Goal: Task Accomplishment & Management: Complete application form

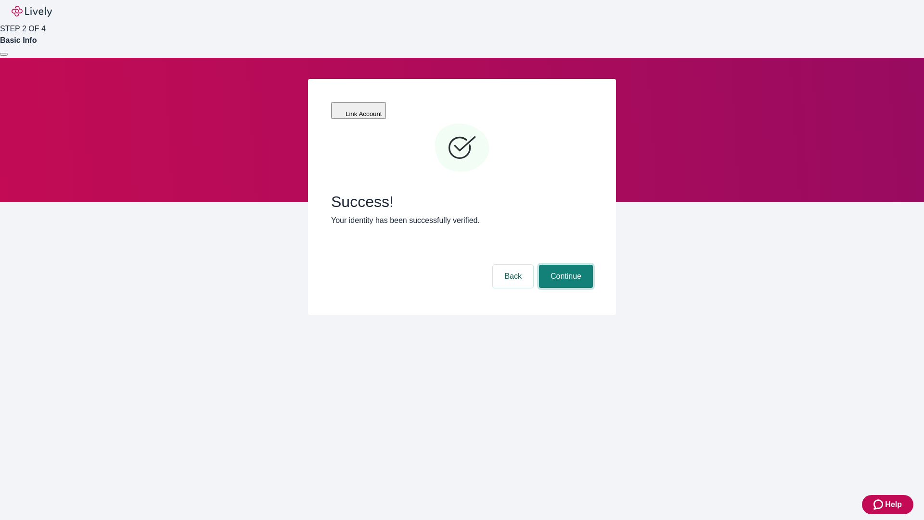
click at [565, 265] on button "Continue" at bounding box center [566, 276] width 54 height 23
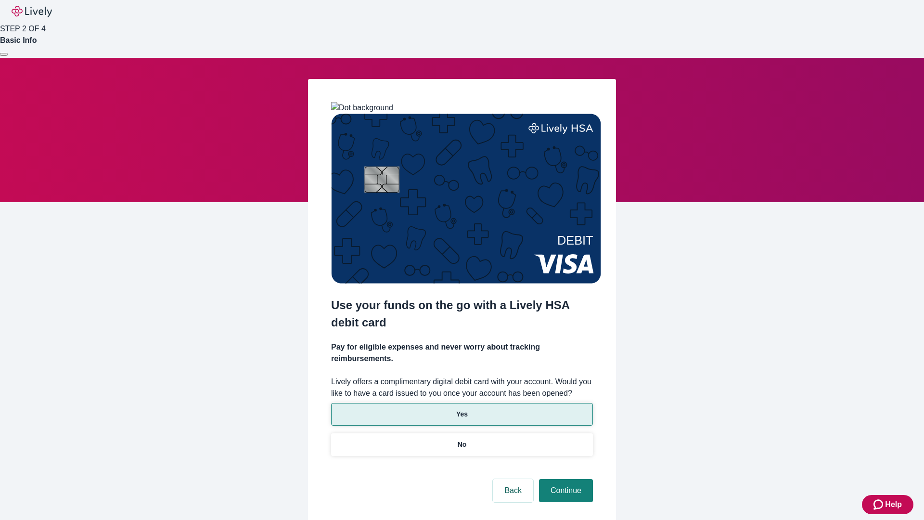
click at [462, 409] on p "Yes" at bounding box center [462, 414] width 12 height 10
click at [565, 479] on button "Continue" at bounding box center [566, 490] width 54 height 23
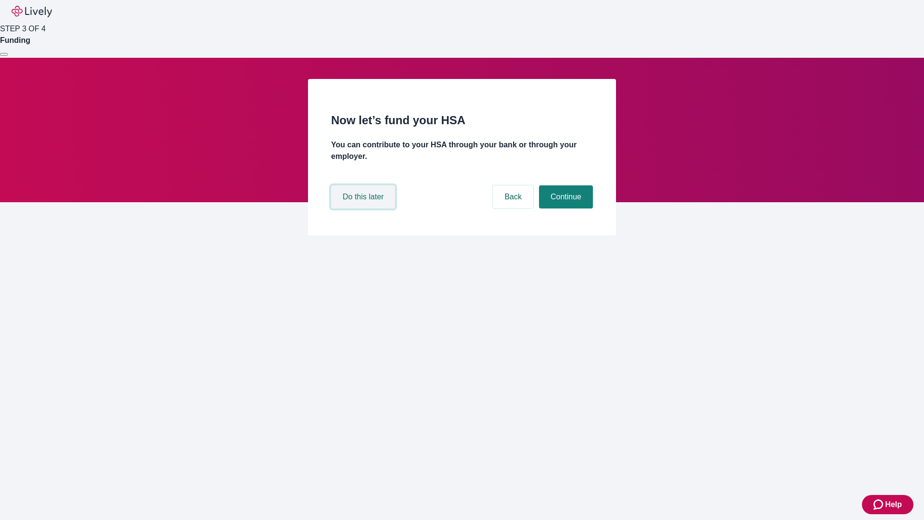
click at [364, 208] on button "Do this later" at bounding box center [363, 196] width 64 height 23
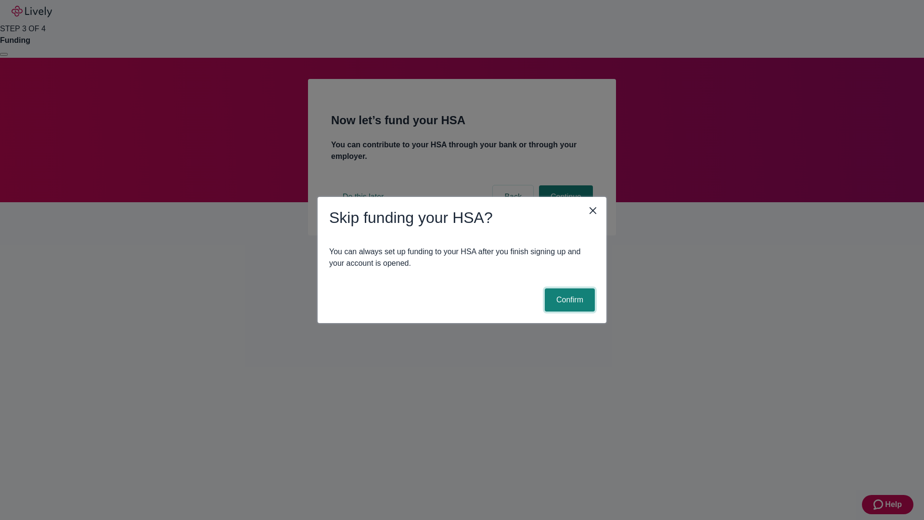
click at [568, 300] on button "Confirm" at bounding box center [570, 299] width 50 height 23
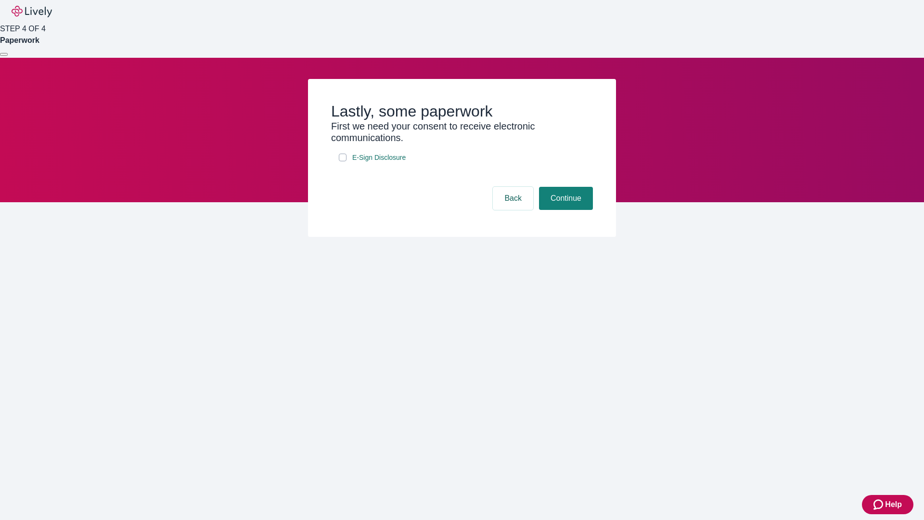
click at [343, 161] on input "E-Sign Disclosure" at bounding box center [343, 158] width 8 height 8
checkbox input "true"
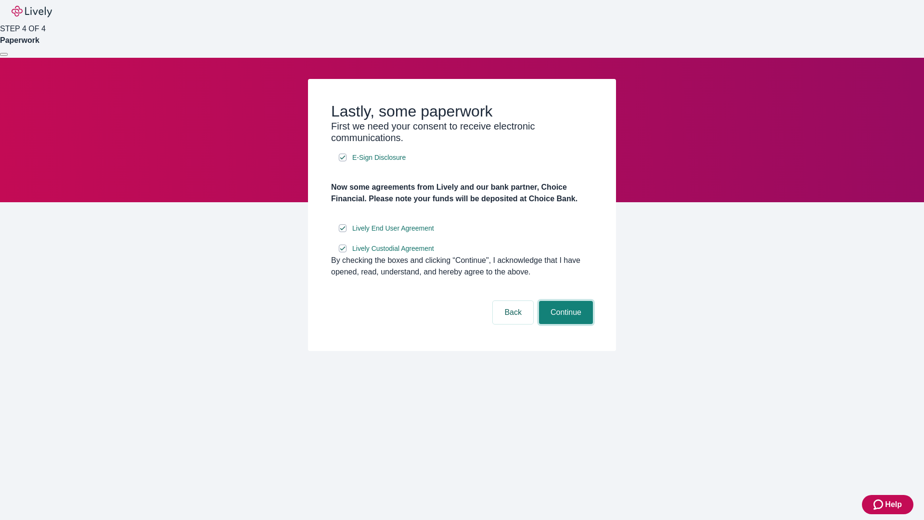
click at [565, 324] on button "Continue" at bounding box center [566, 312] width 54 height 23
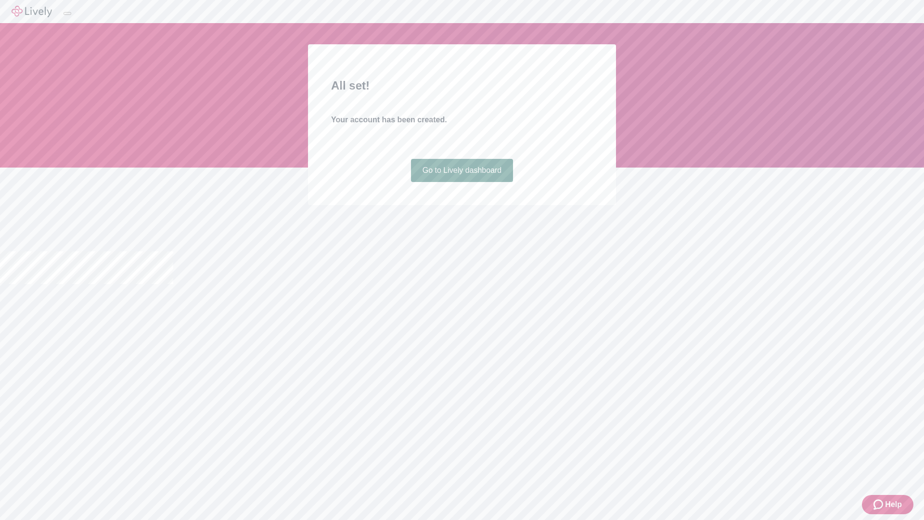
click at [462, 182] on link "Go to Lively dashboard" at bounding box center [462, 170] width 103 height 23
